Goal: Task Accomplishment & Management: Manage account settings

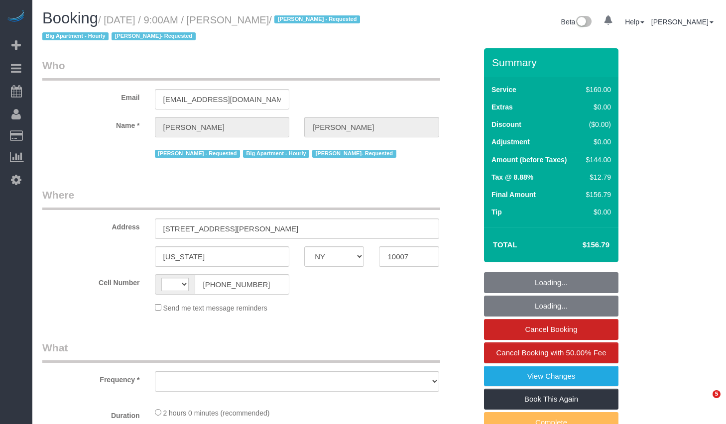
select select "NY"
select select "object:505"
select select "number:89"
select select "number:90"
select select "number:15"
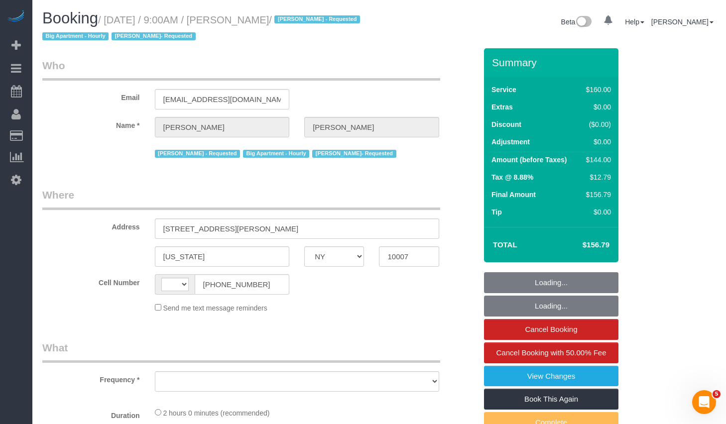
select select "number:5"
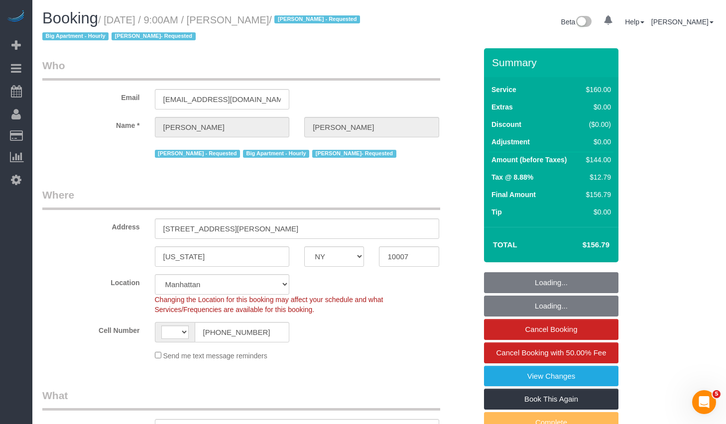
select select "object:982"
select select "string:[GEOGRAPHIC_DATA]"
select select "string:stripe-pm_1LQvy54VGloSiKo72JmjeUwQ"
select select "spot1"
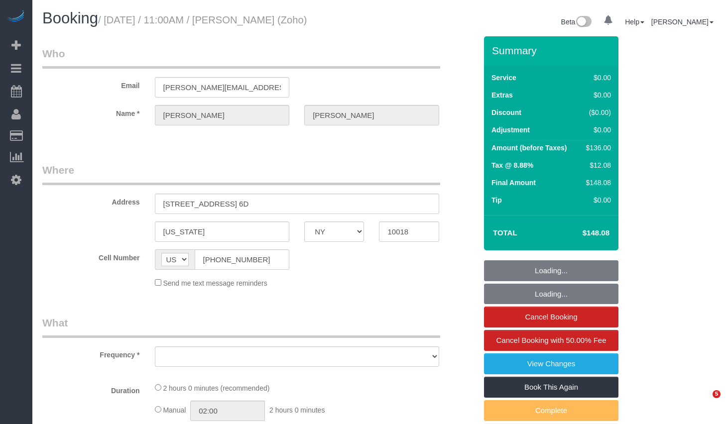
select select "NY"
select select "string:stripe-pm_1Qfoza4VGloSiKo7l1WVkg9p"
select select "number:59"
select select "number:75"
select select "number:15"
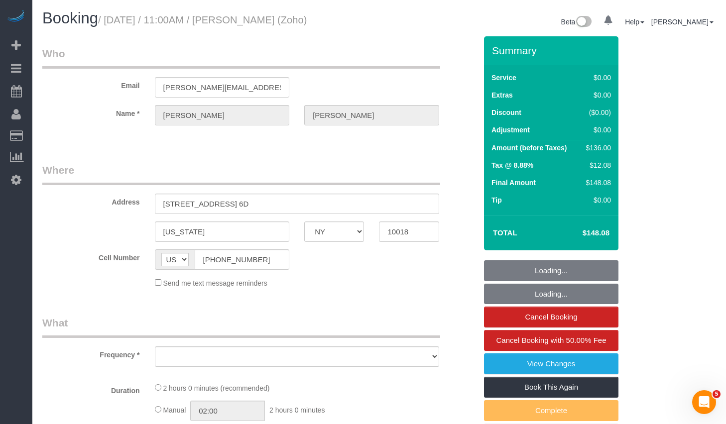
select select "number:5"
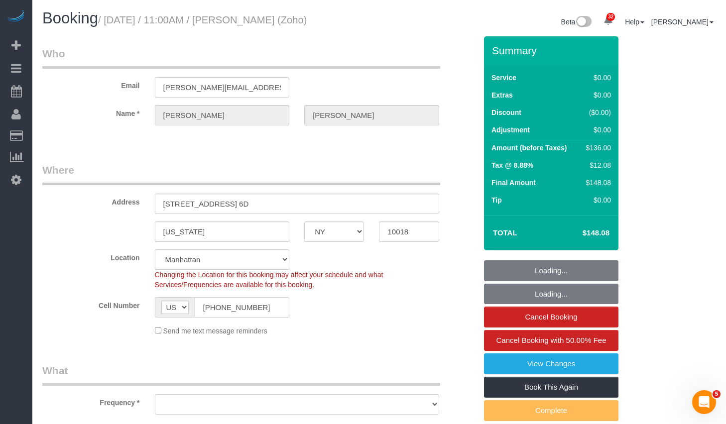
select select "spot1"
select select "object:962"
select select "1"
select select "object:1069"
select select "1"
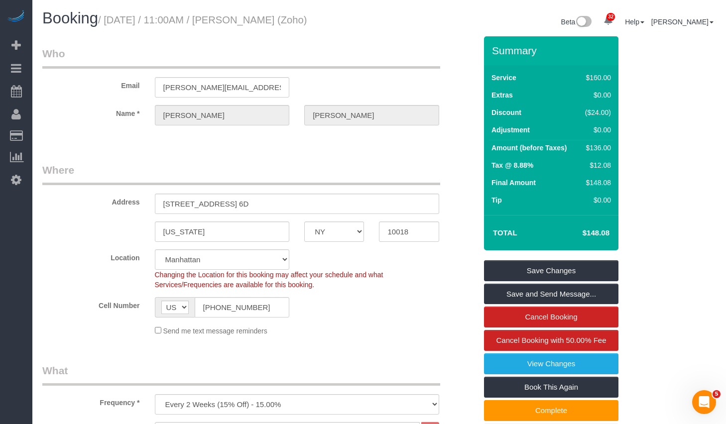
drag, startPoint x: 248, startPoint y: 20, endPoint x: 303, endPoint y: 23, distance: 54.4
click at [303, 23] on small "/ October 02, 2025 / 11:00AM / John Healey (Zoho)" at bounding box center [202, 19] width 209 height 11
copy small "John Healey"
drag, startPoint x: 115, startPoint y: 22, endPoint x: 394, endPoint y: 14, distance: 279.5
click at [394, 14] on div "Booking / October 02, 2025 / 11:00AM / John Healey (Zoho) Beta 32 Your Notifica…" at bounding box center [379, 23] width 689 height 26
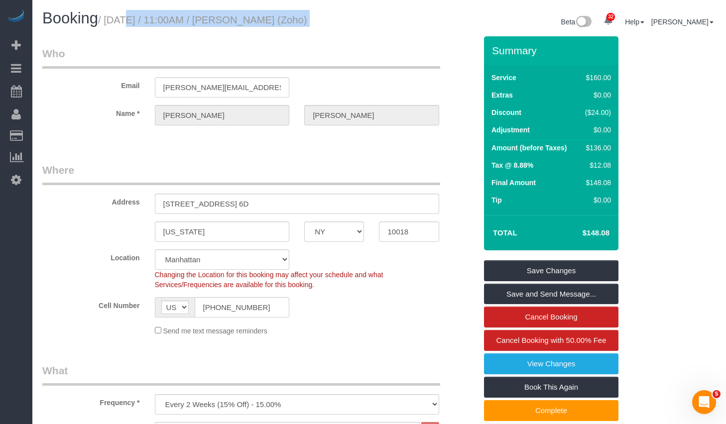
copy div "October 02, 2025 / 11:00AM / John Healey (Zoho)"
